Goal: Find specific page/section: Find specific page/section

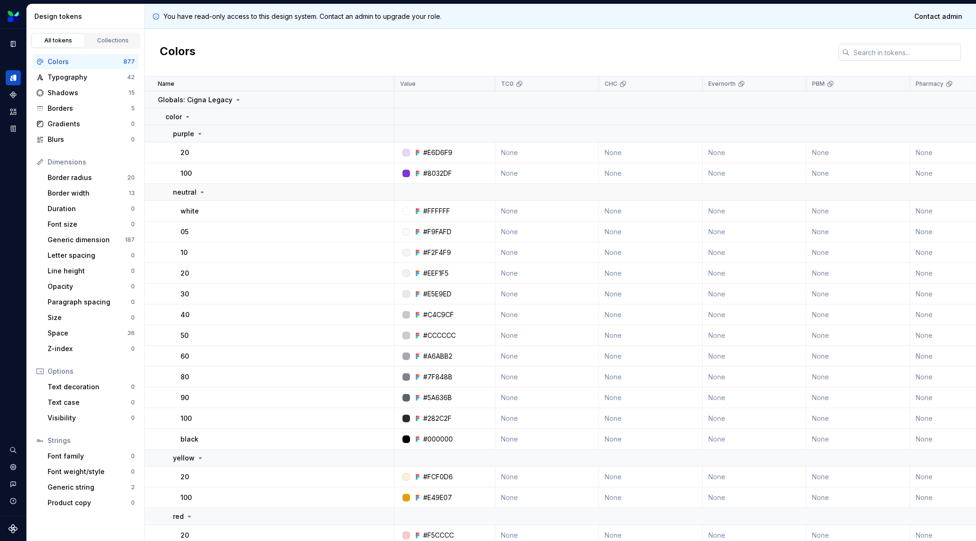
click at [893, 48] on input "text" at bounding box center [905, 52] width 111 height 17
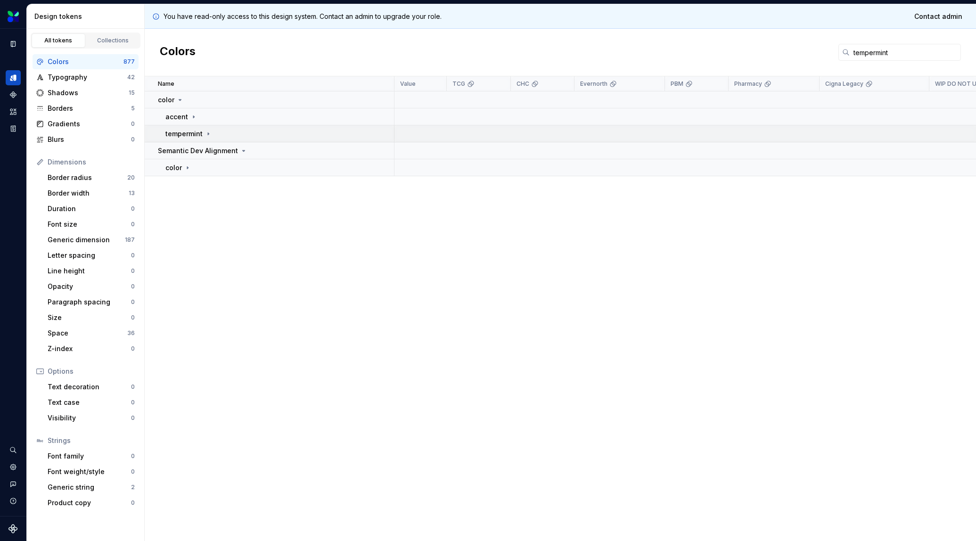
click at [205, 132] on icon at bounding box center [209, 134] width 8 height 8
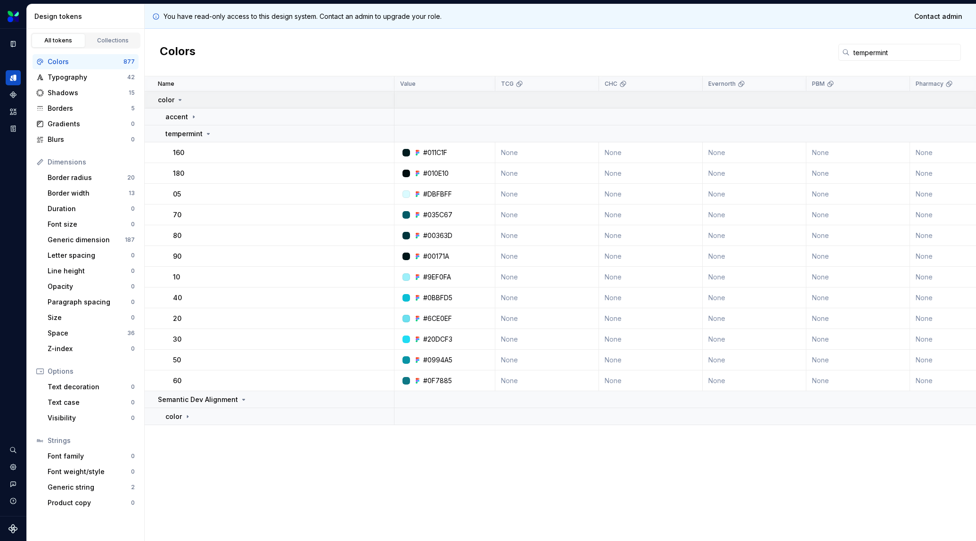
click at [181, 100] on icon at bounding box center [180, 100] width 8 height 8
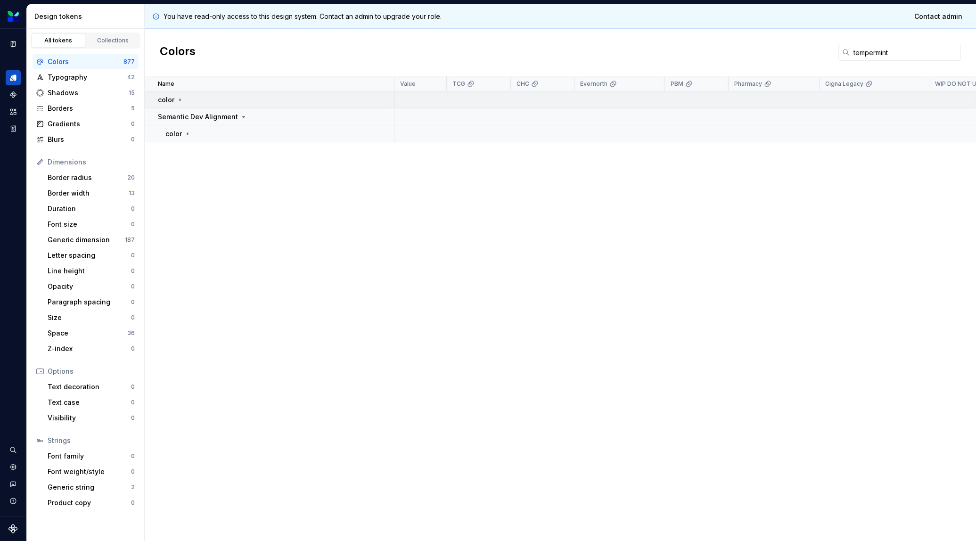
click at [181, 100] on icon at bounding box center [180, 100] width 8 height 8
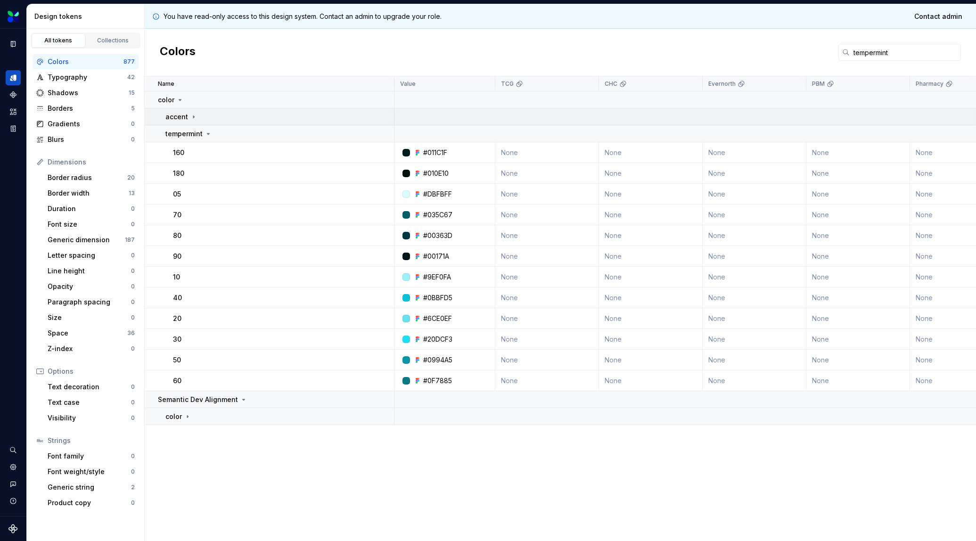
click at [195, 113] on div "accent" at bounding box center [181, 116] width 32 height 9
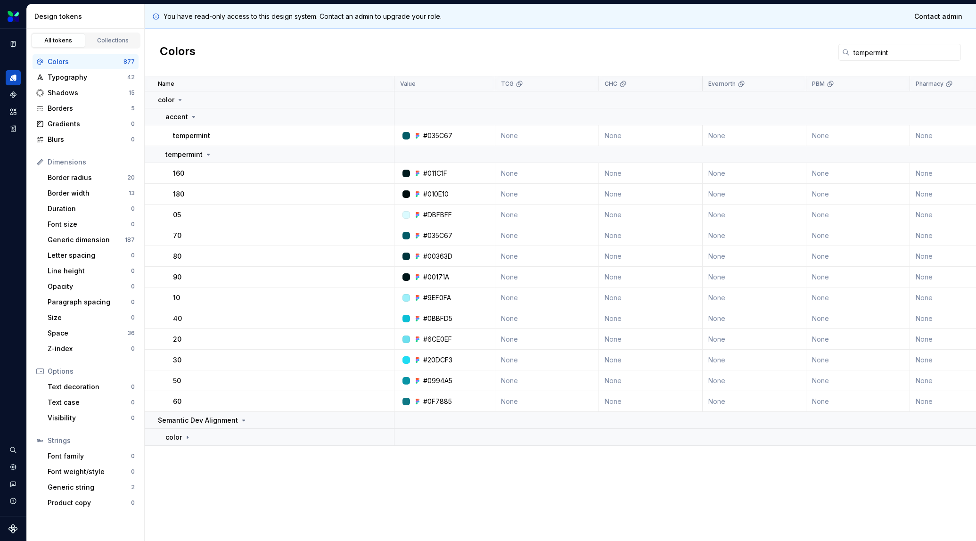
click at [451, 139] on div "#035C67" at bounding box center [437, 135] width 29 height 9
click at [186, 442] on div "color" at bounding box center [178, 437] width 26 height 9
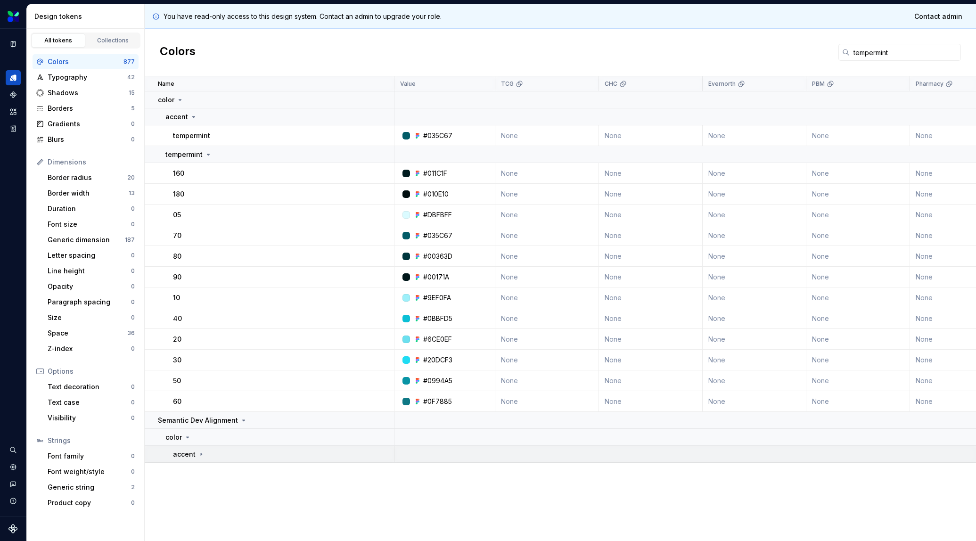
click at [192, 452] on p "accent" at bounding box center [184, 454] width 23 height 9
click at [885, 49] on input "tempermint" at bounding box center [905, 52] width 111 height 17
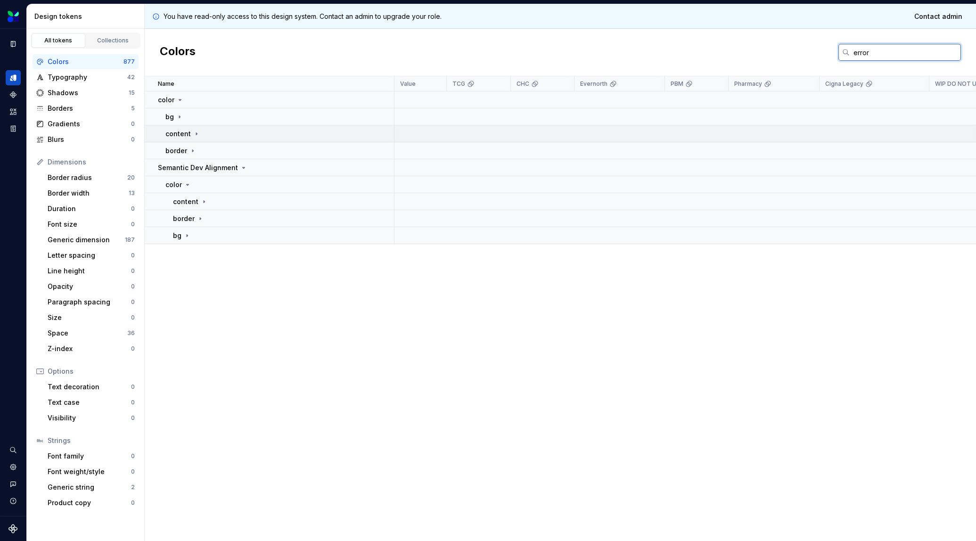
type input "error"
click at [198, 131] on icon at bounding box center [197, 134] width 8 height 8
